Goal: Check status: Check status

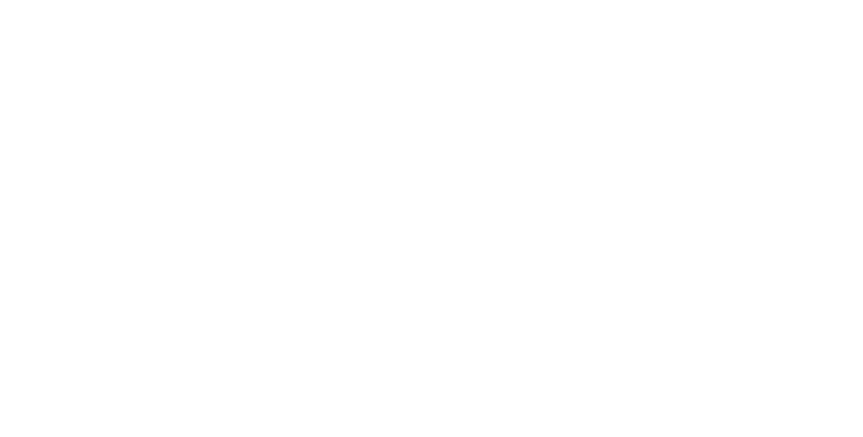
click at [644, 64] on button "Close" at bounding box center [618, 75] width 49 height 22
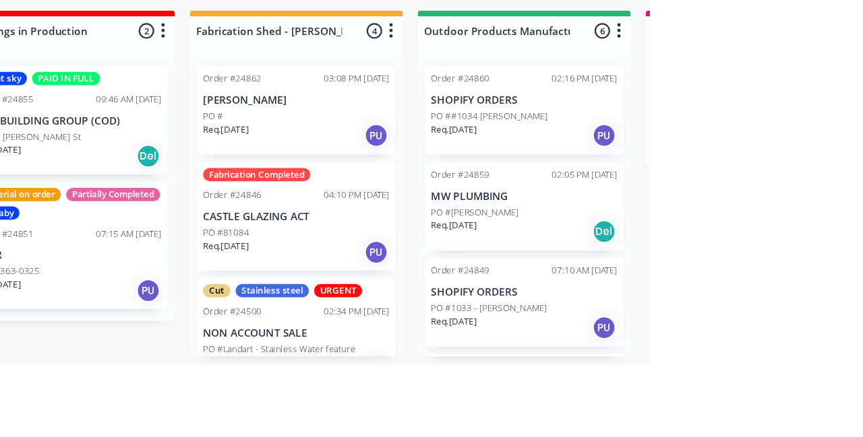
click at [779, 359] on div "Order #24849 07:10 AM 08/09/25 SHOPIFY ORDERS PO #1033 - John Moss Req. 08/09/2…" at bounding box center [748, 380] width 181 height 81
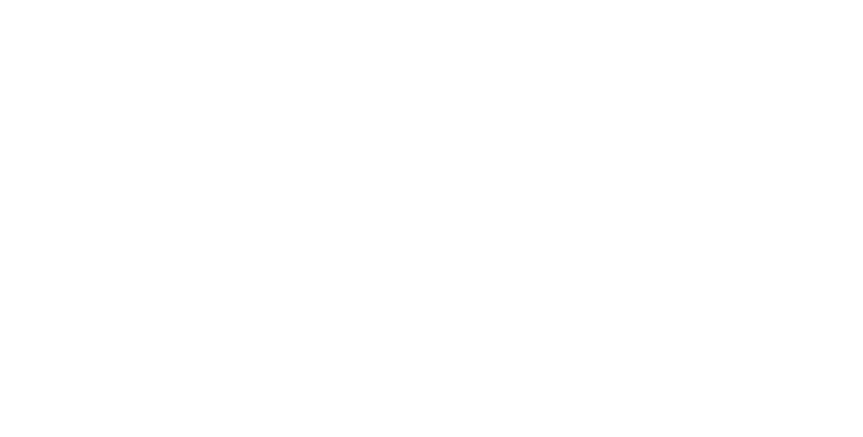
click at [644, 70] on button "Close" at bounding box center [618, 75] width 49 height 22
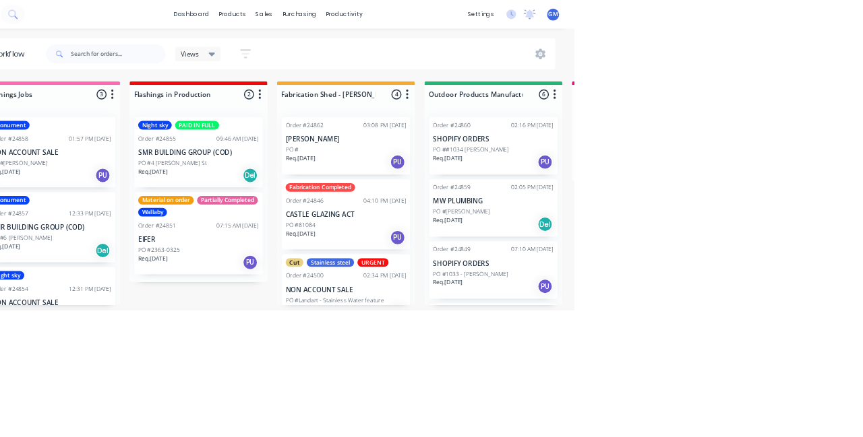
click at [84, 338] on p "PO #6 Hartshorn Cres" at bounding box center [84, 336] width 87 height 12
